Goal: Information Seeking & Learning: Find specific fact

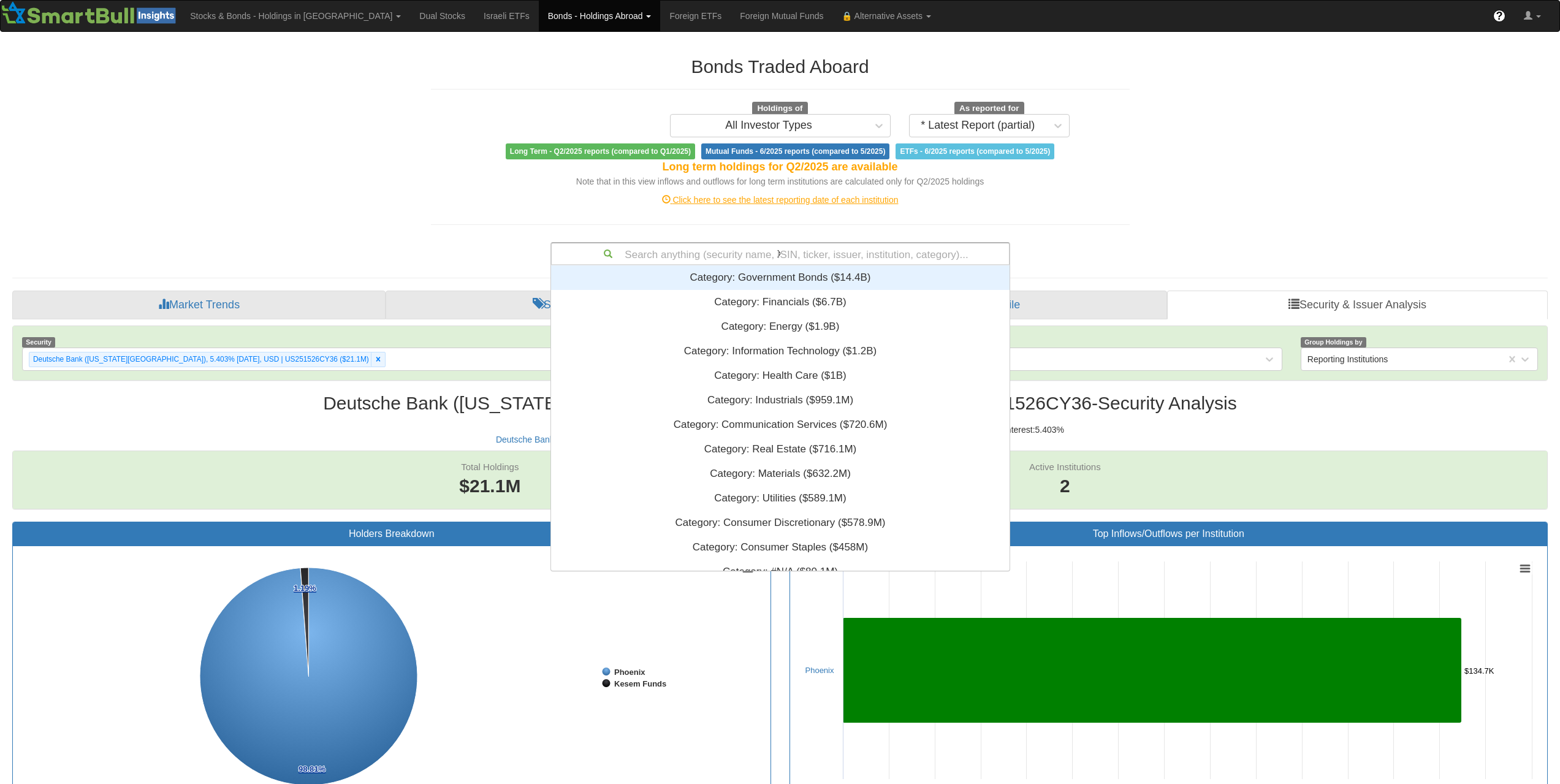
scroll to position [25, 1513]
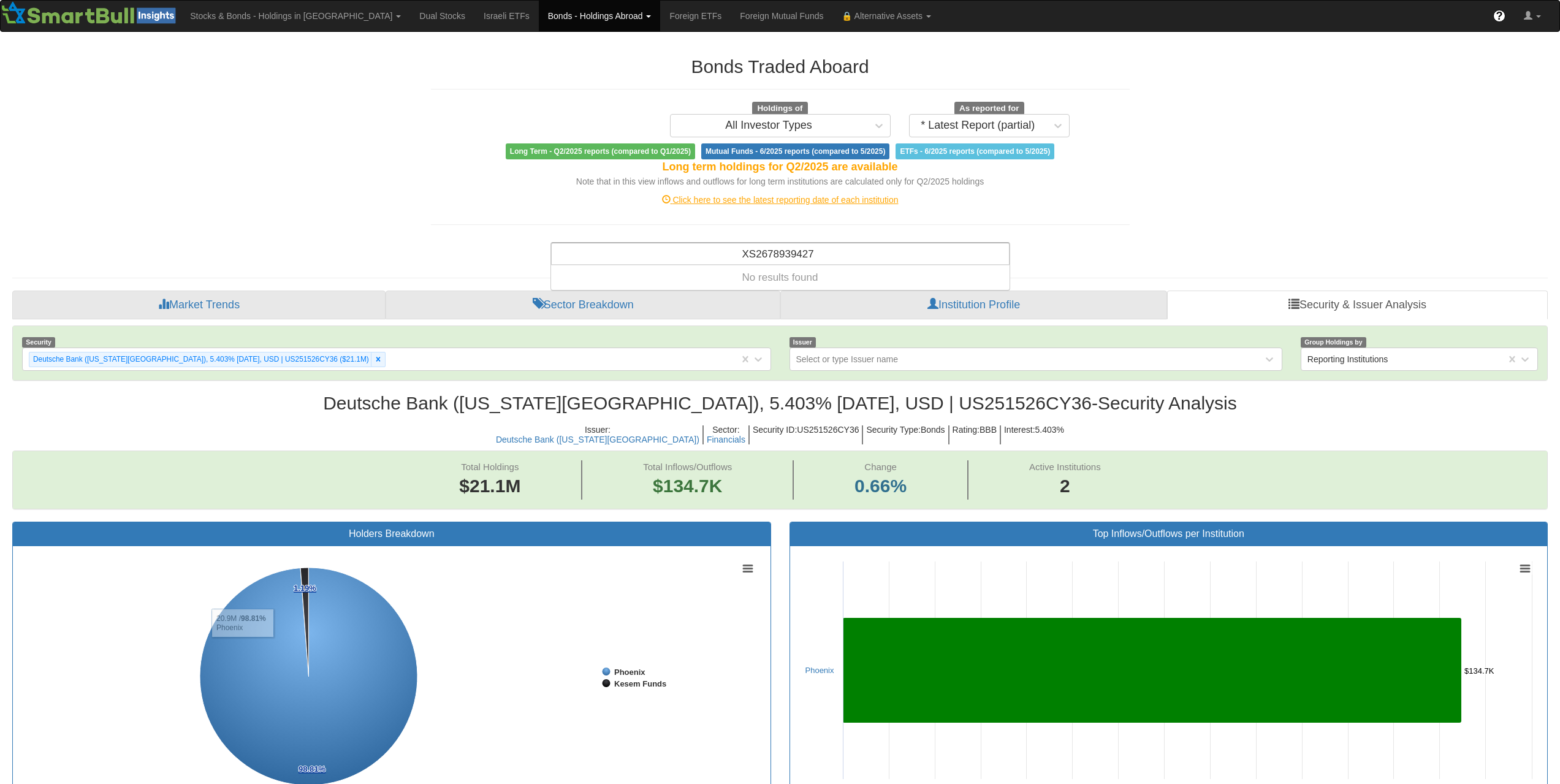
type input "XS2678939427"
click at [870, 256] on div "Search anything (security name, ISIN, ticker, issuer, institution, category)..." at bounding box center [780, 253] width 458 height 21
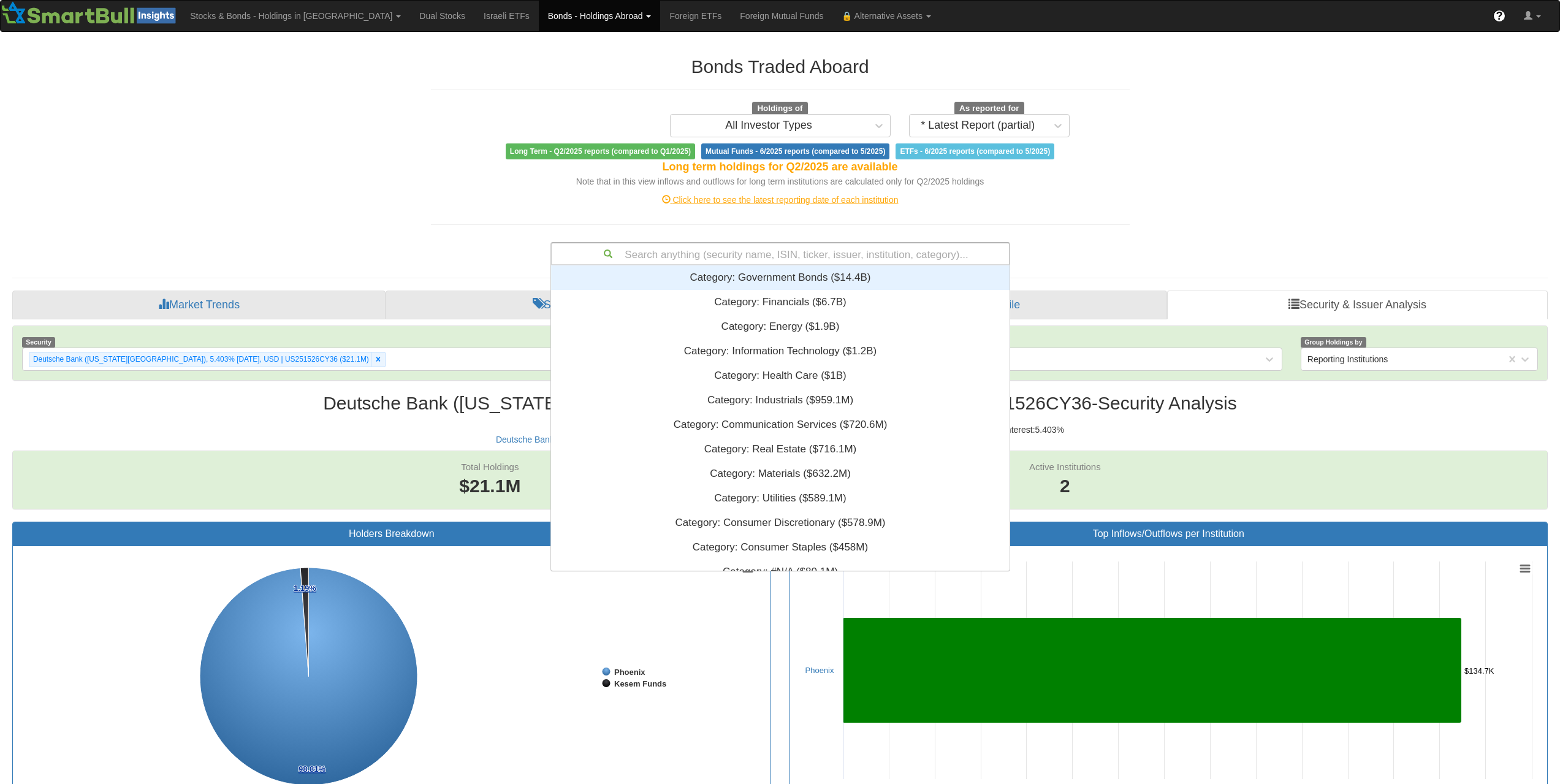
scroll to position [296, 450]
paste input "DE000A4DE982"
type input "DE000A4DE982"
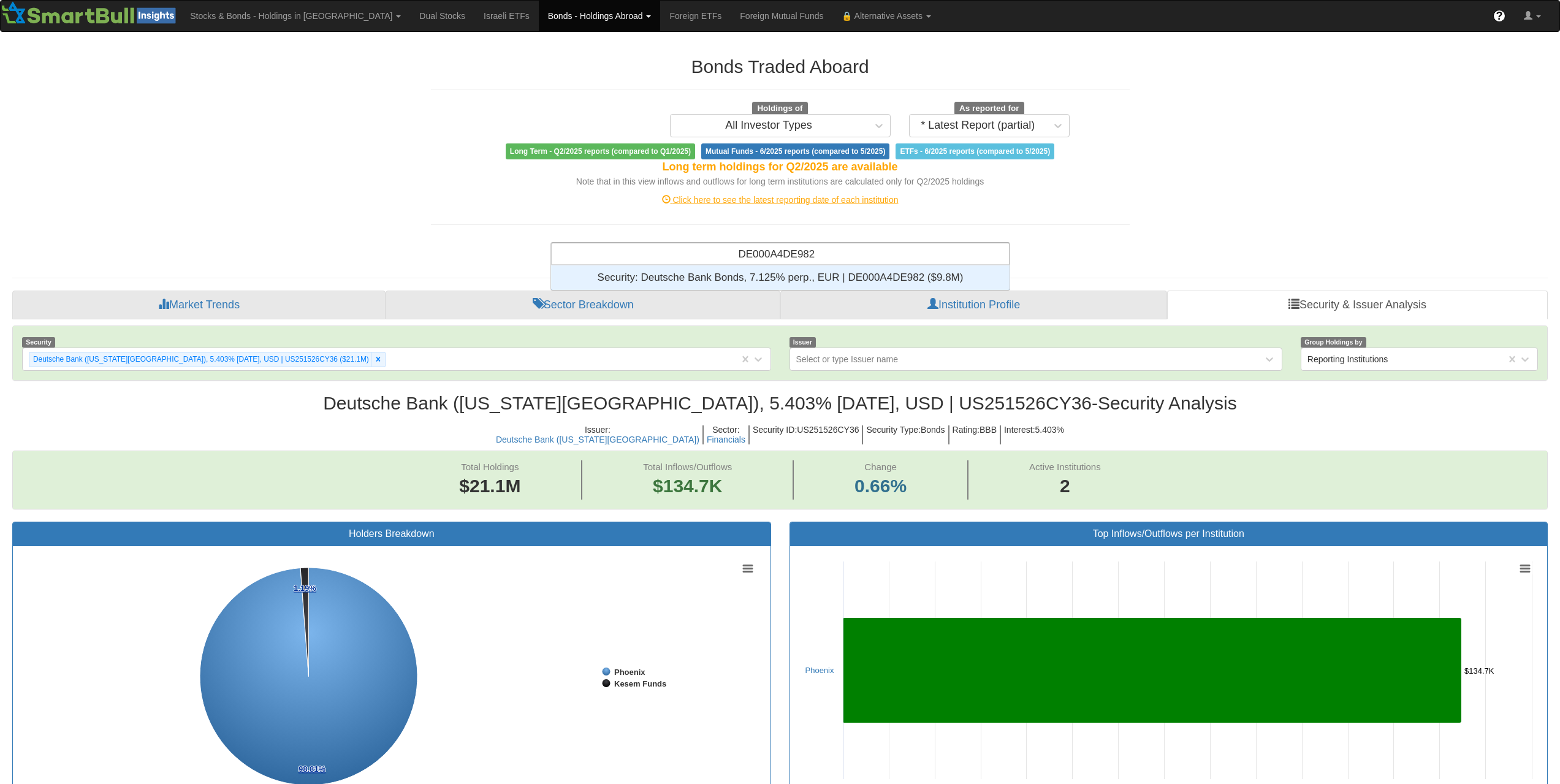
scroll to position [15, 450]
drag, startPoint x: 868, startPoint y: 268, endPoint x: 1025, endPoint y: 239, distance: 159.7
click at [868, 268] on div "Security: ‎Deutsche Bank Bonds, 7.125% perp., EUR | DE000A4DE982 ‎($9.8M)‏" at bounding box center [780, 277] width 459 height 24
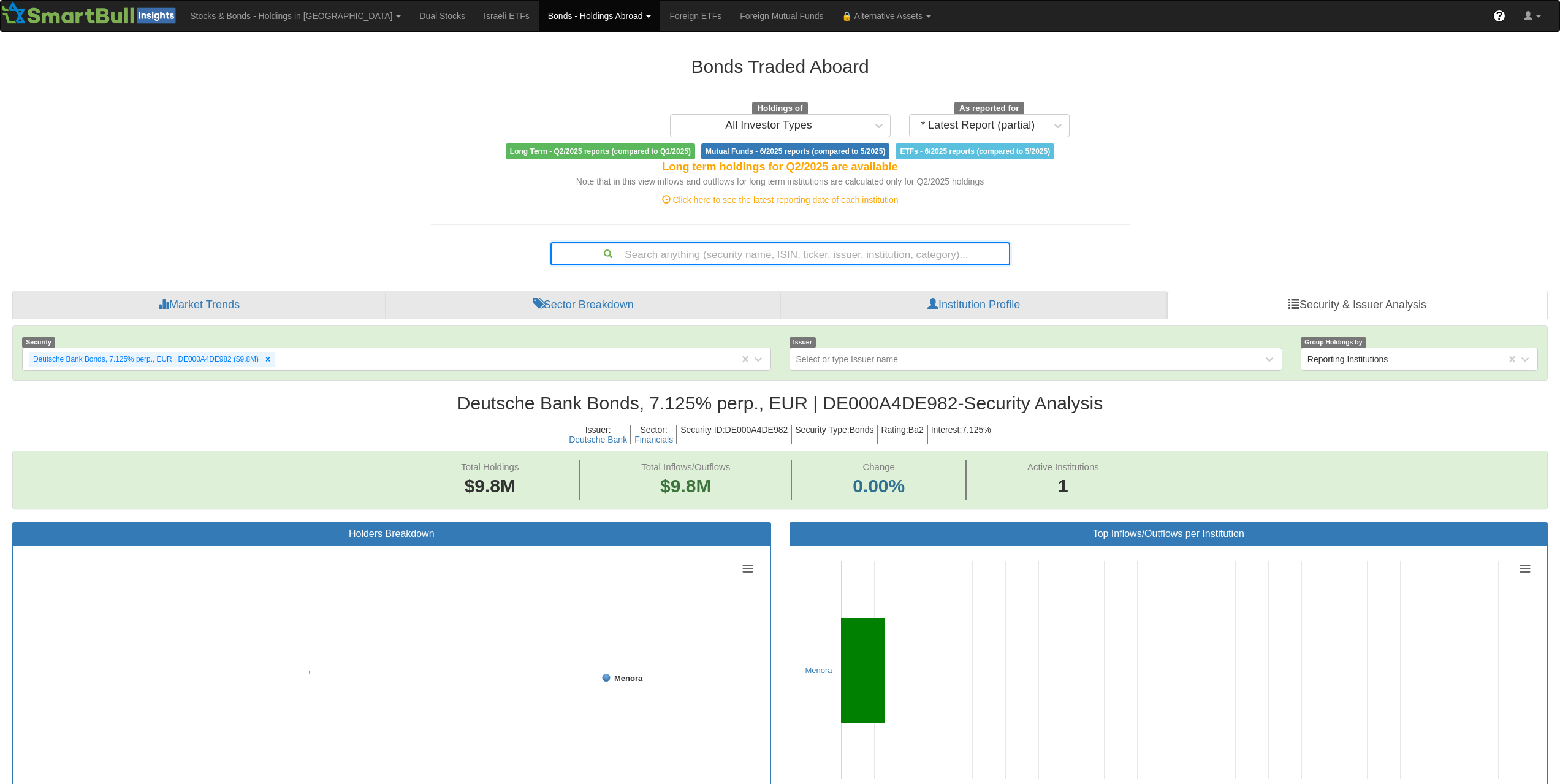
scroll to position [25, 1513]
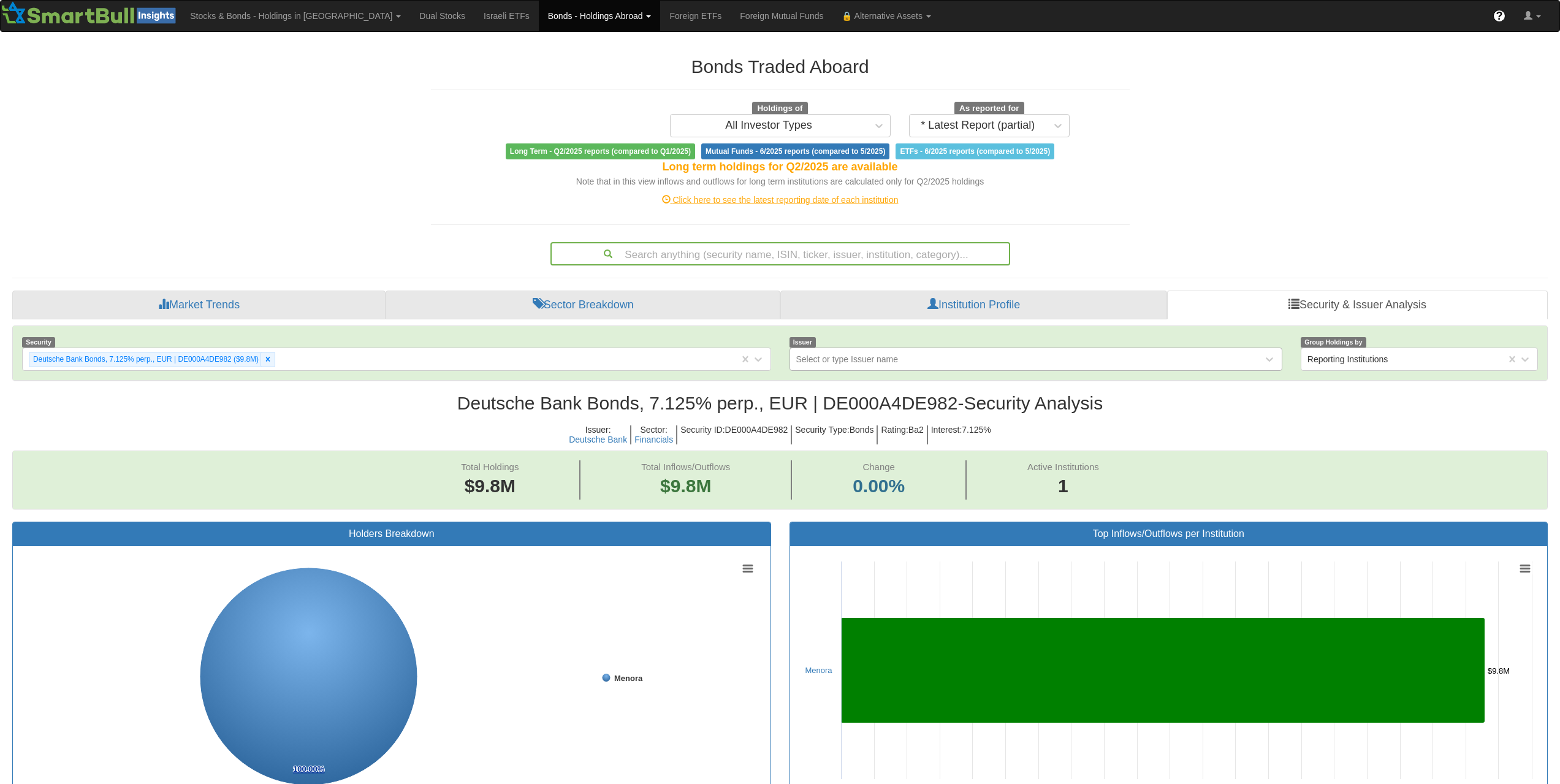
drag, startPoint x: 1284, startPoint y: 187, endPoint x: 1181, endPoint y: 352, distance: 194.5
click at [1284, 187] on div "Bonds Traded Aboard Holdings of All Investor Types As reported for * Latest Rep…" at bounding box center [780, 759] width 1555 height 1430
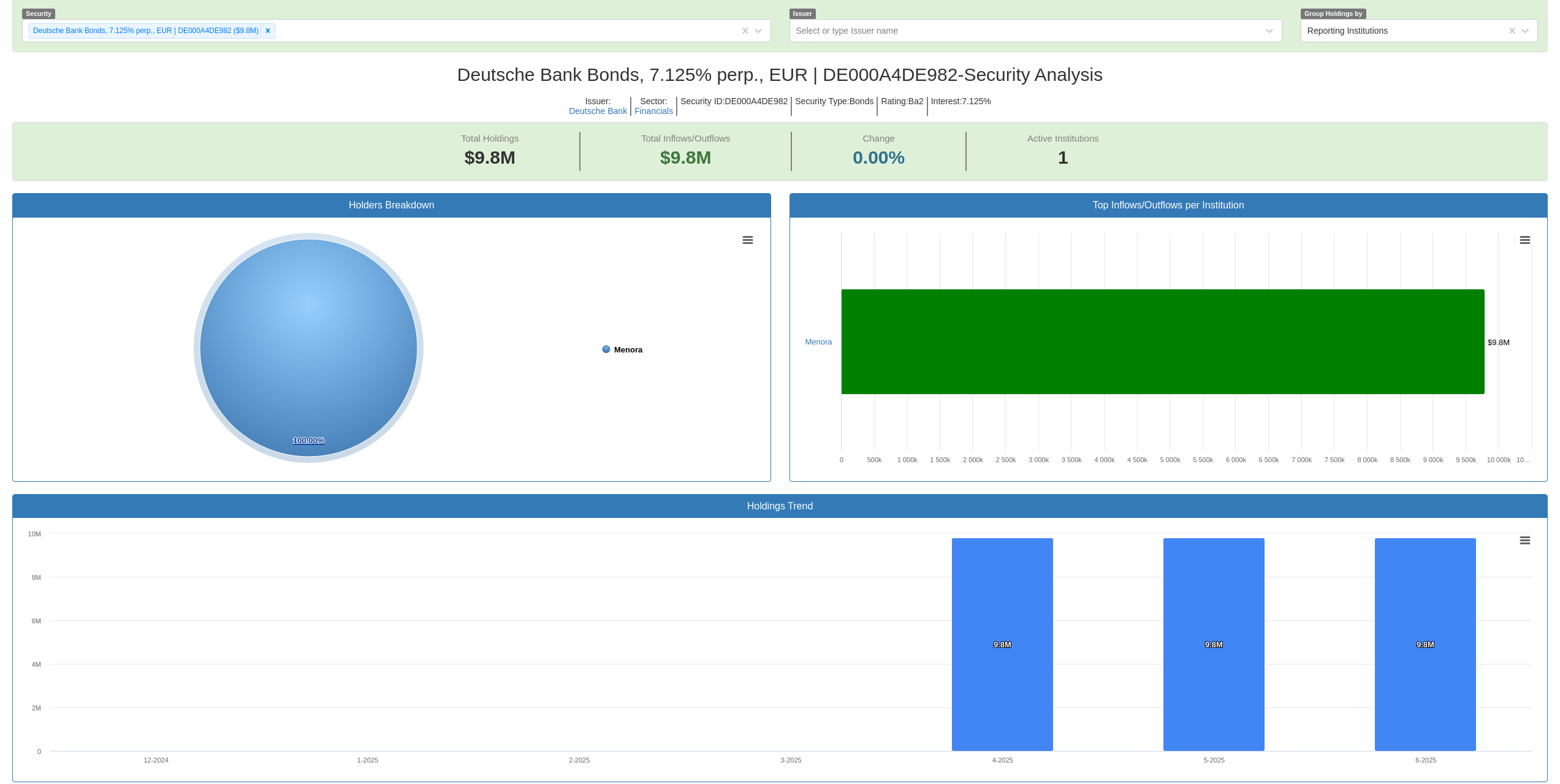
scroll to position [203, 0]
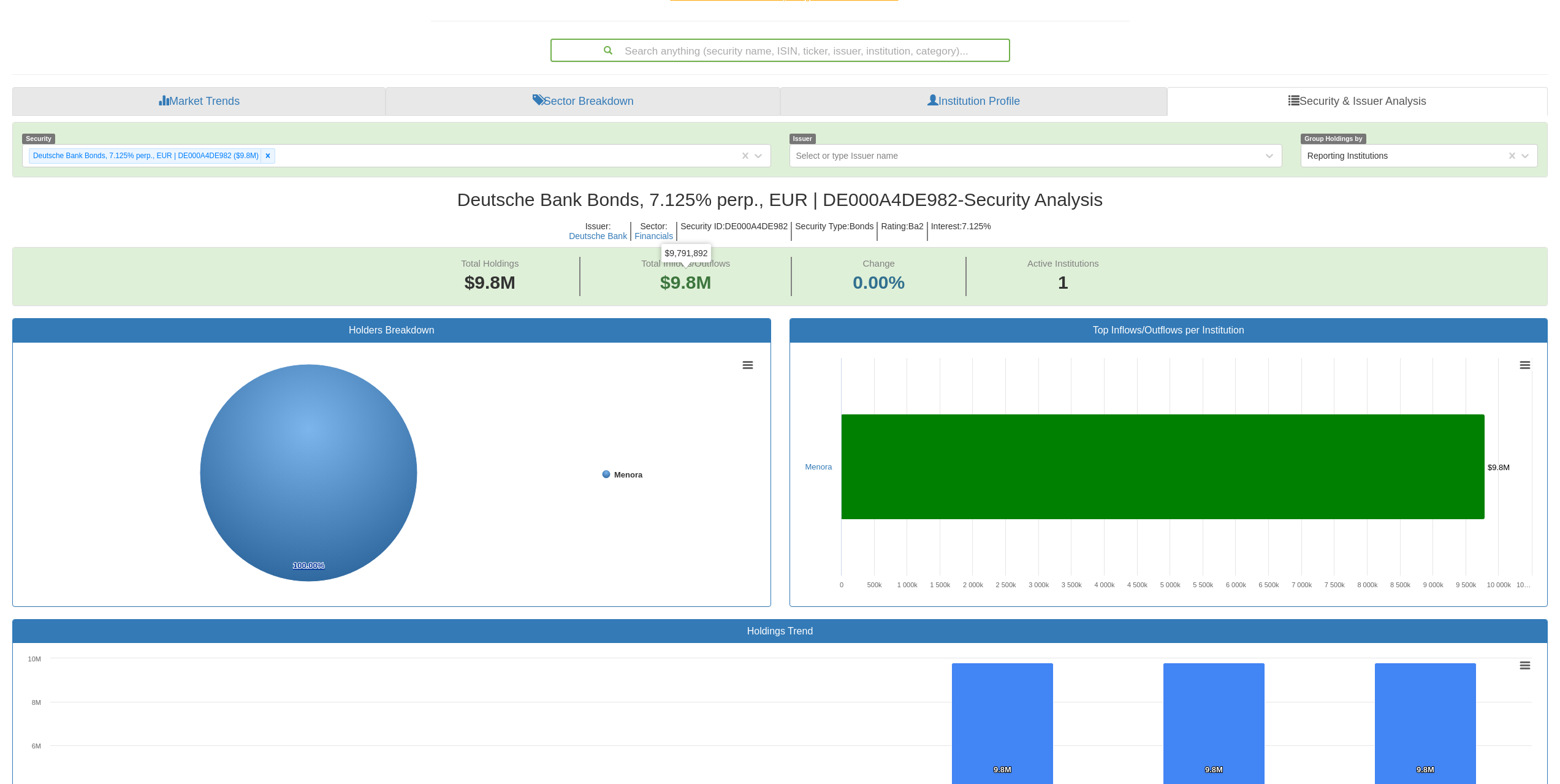
click at [810, 51] on div "Search anything (security name, ISIN, ticker, issuer, institution, category)..." at bounding box center [780, 50] width 458 height 21
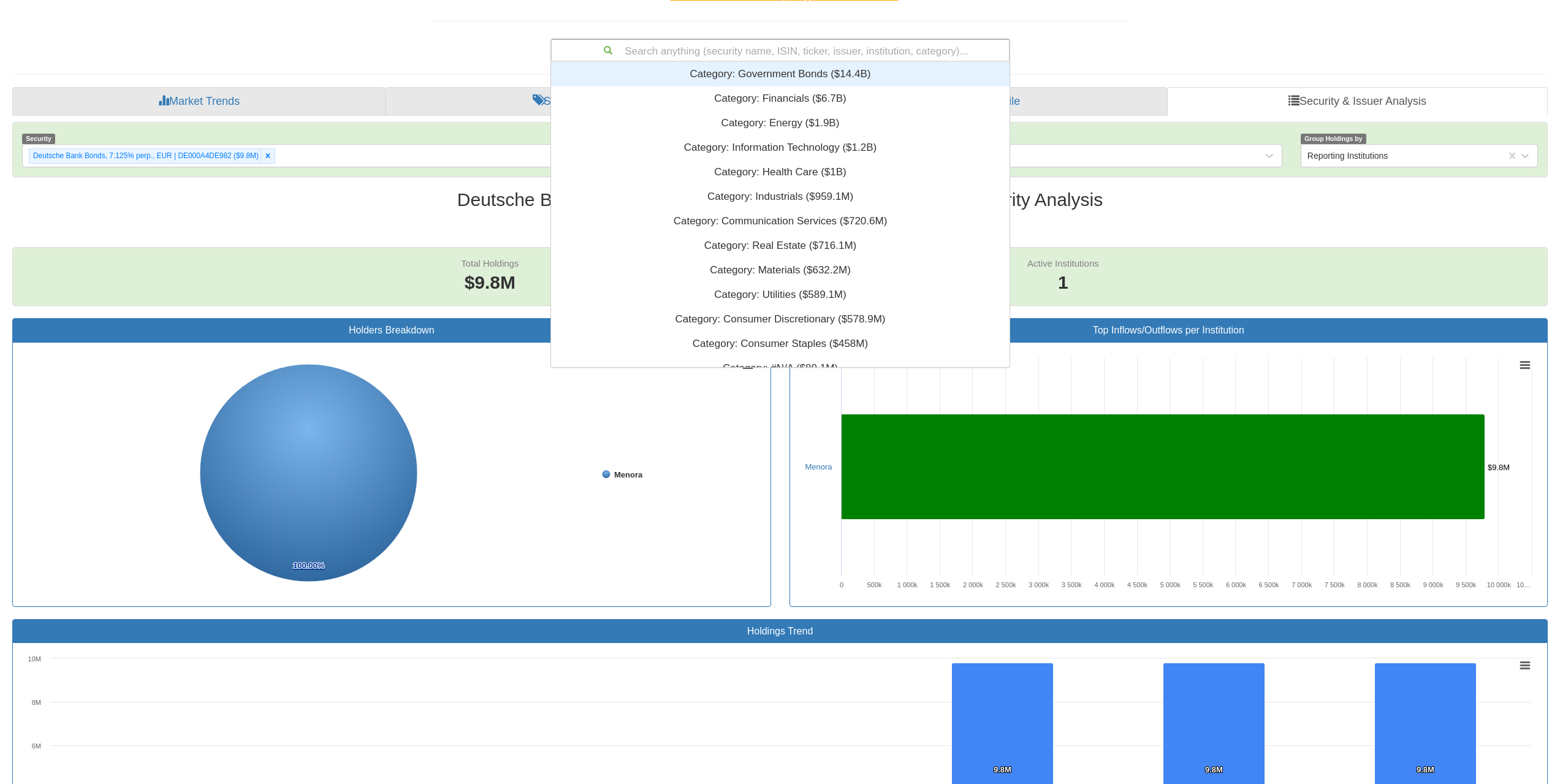
paste input "XS3100756637"
type input "XS3100756637"
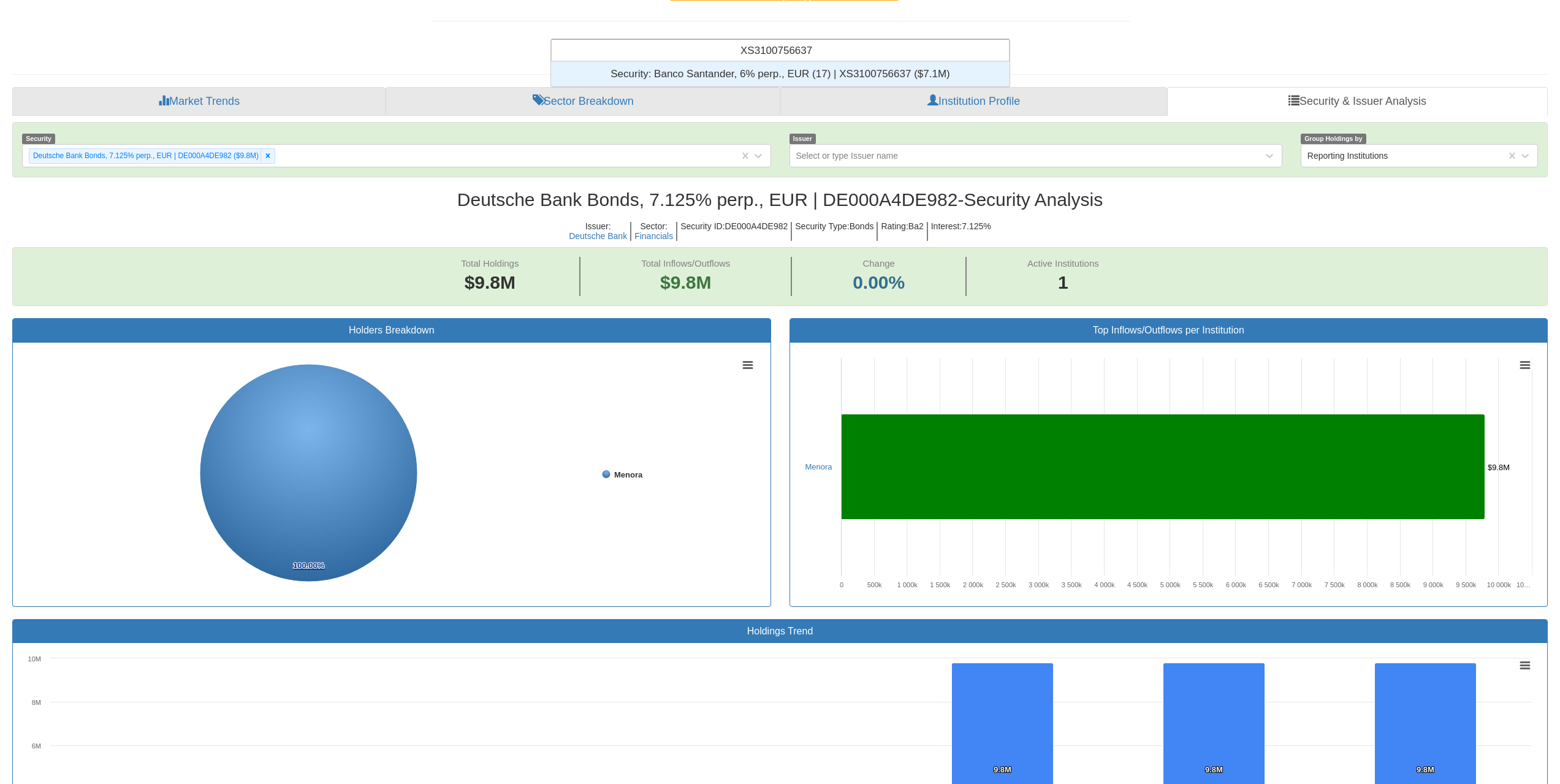
scroll to position [10, 10]
click at [811, 72] on div "Security: ‎Banco Santander, 6% perp., EUR (17) | XS3100756637 ‎($7.1M)‏" at bounding box center [780, 73] width 459 height 24
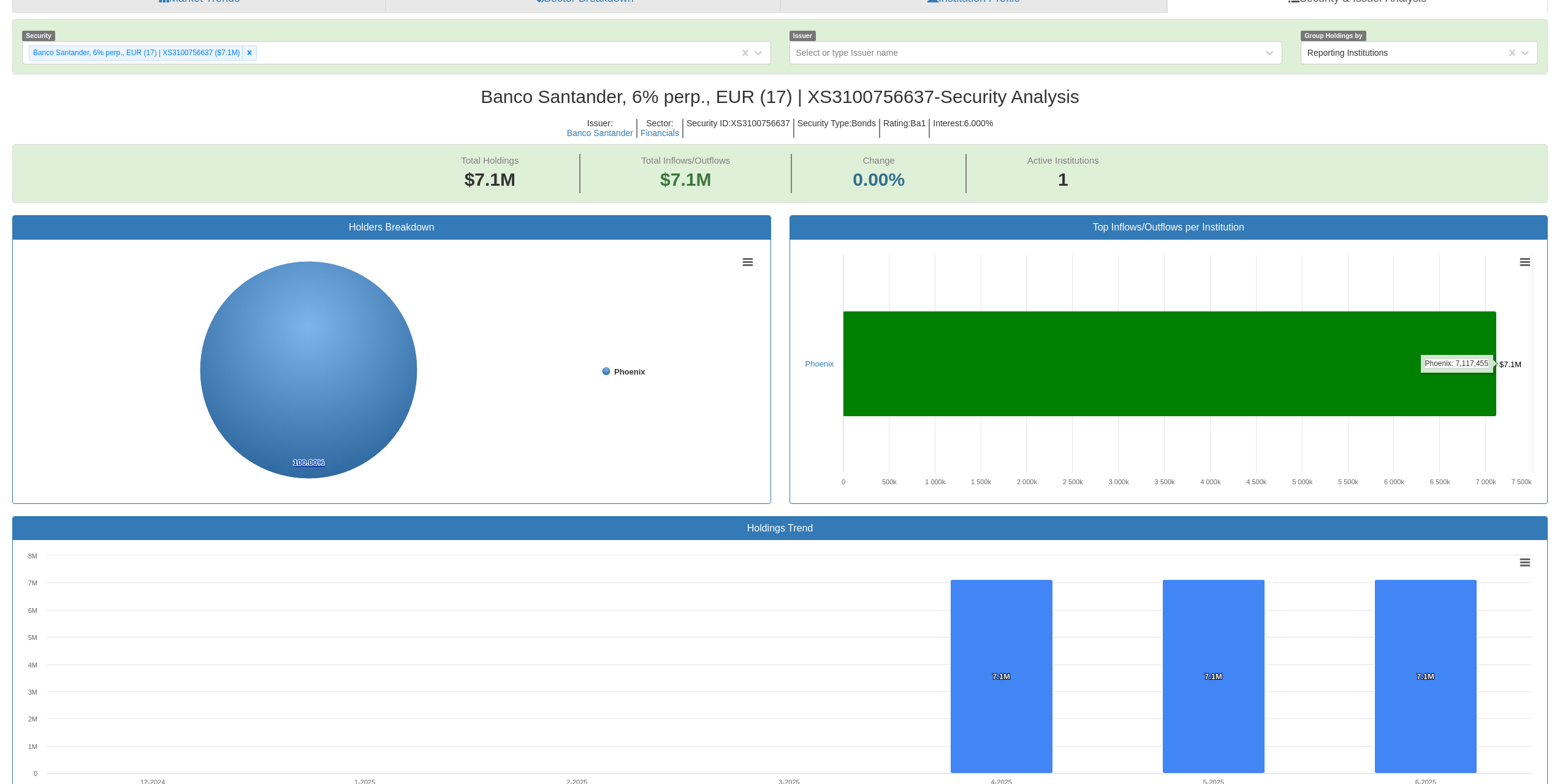
scroll to position [123, 0]
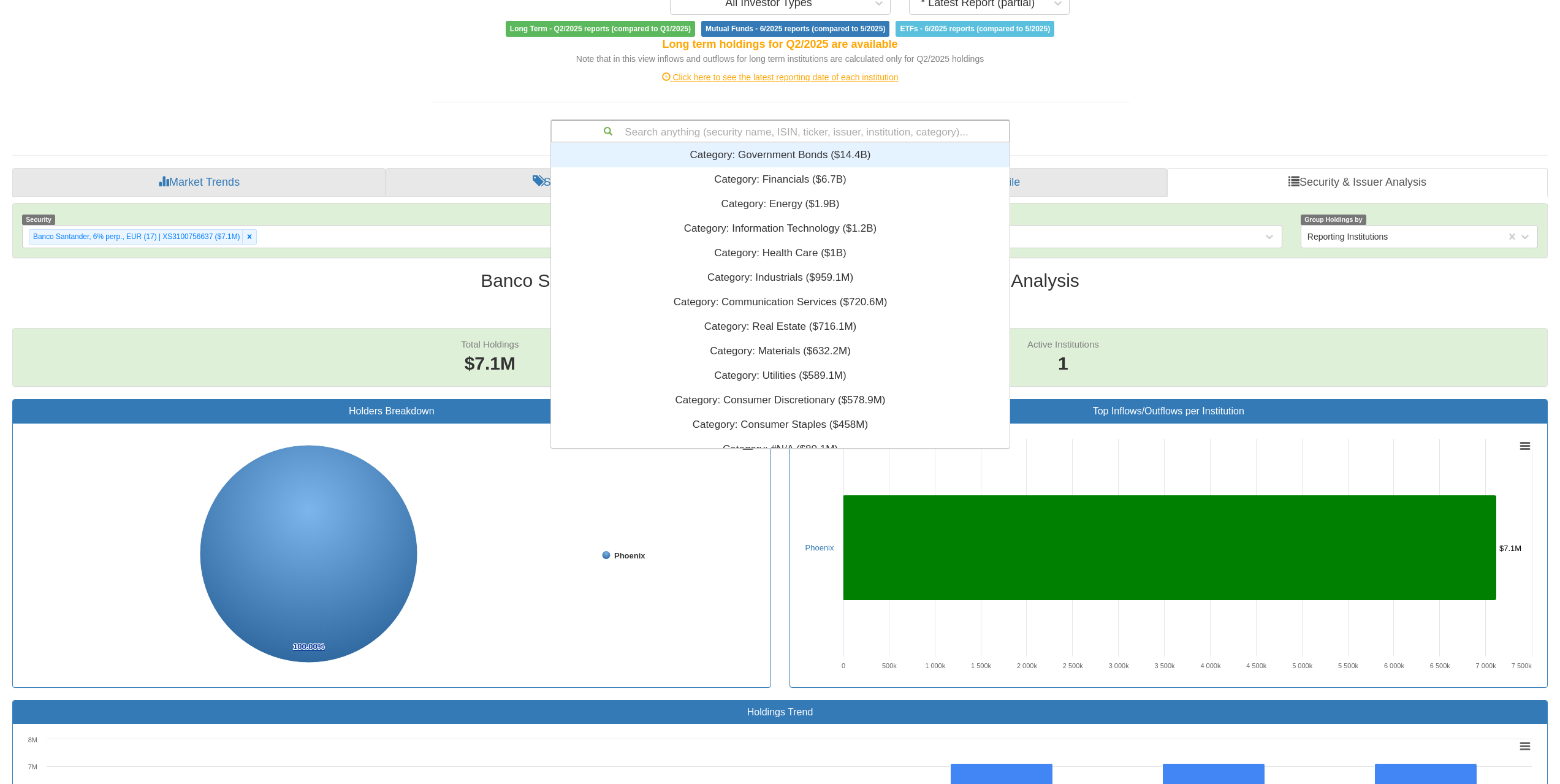
click at [834, 125] on div "Search anything (security name, ISIN, ticker, issuer, institution, category)..." at bounding box center [780, 131] width 458 height 21
paste input "XS3100756637"
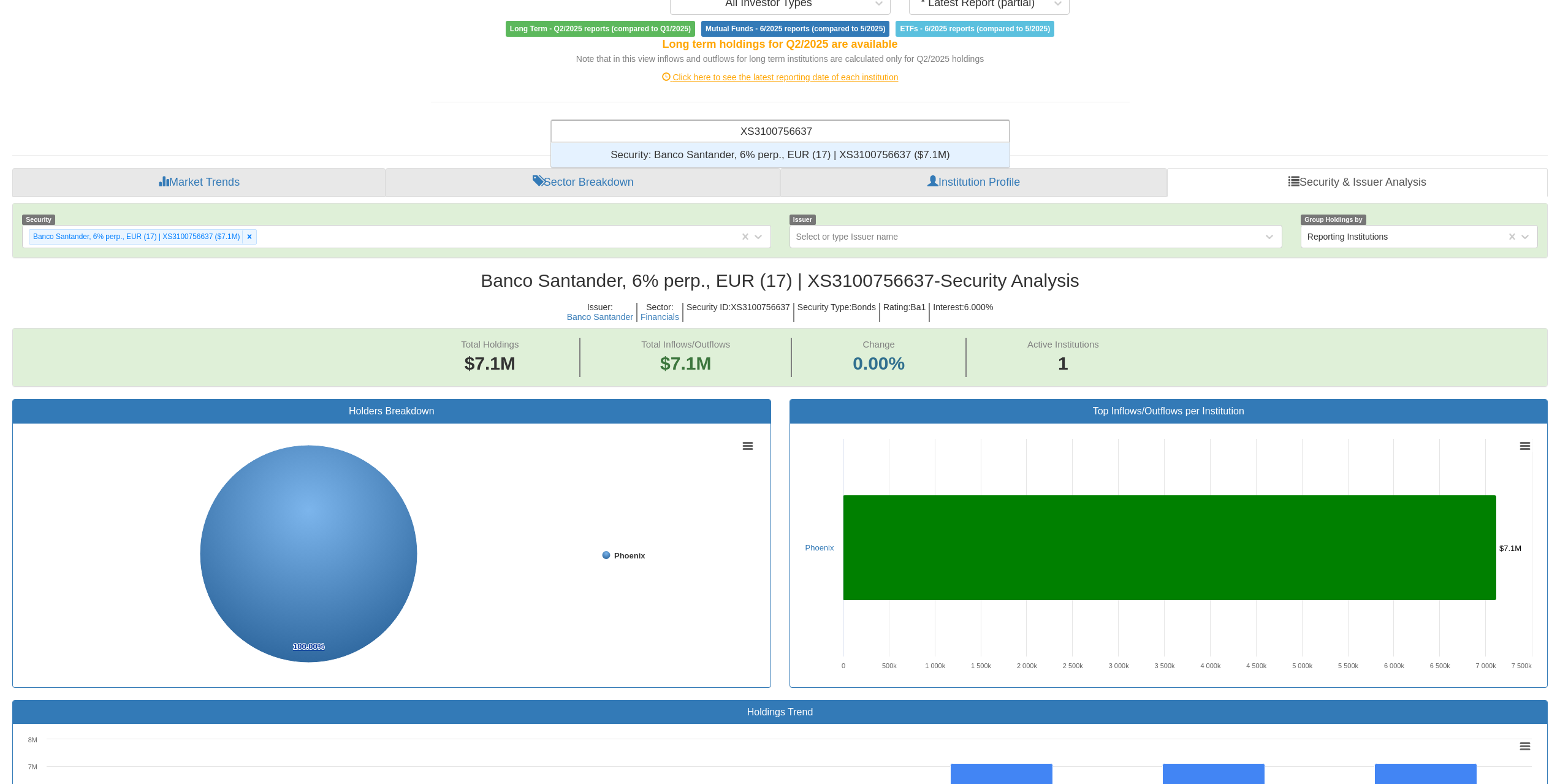
type input "XS3100756637"
click at [835, 141] on div "XS3100756637 XS3100756637" at bounding box center [780, 131] width 458 height 21
click at [837, 150] on div "Security: ‎Banco Santander, 6% perp., EUR (17) | XS3100756637 ‎($7.1M)‏" at bounding box center [780, 155] width 459 height 24
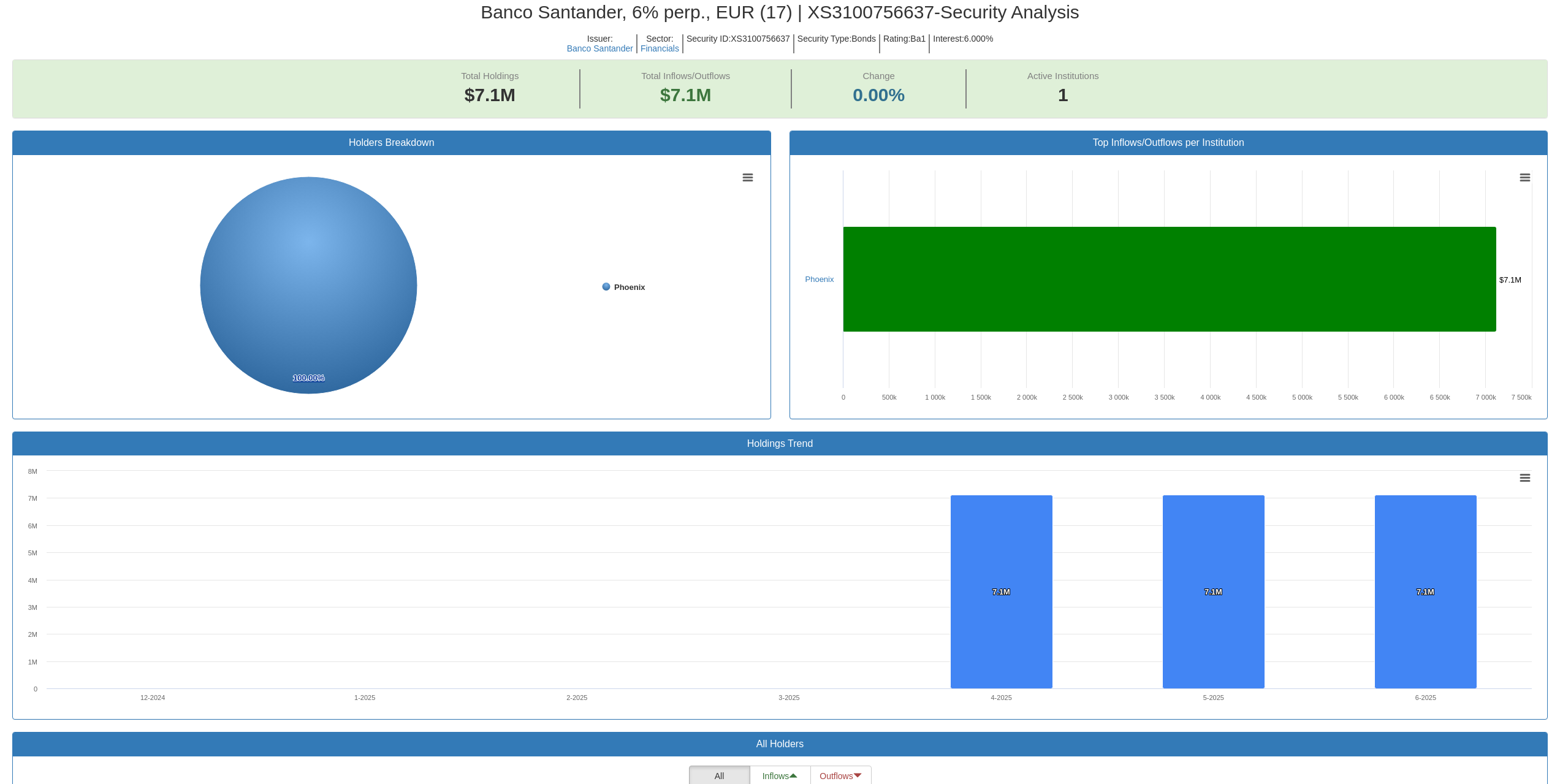
scroll to position [551, 0]
